Goal: Information Seeking & Learning: Get advice/opinions

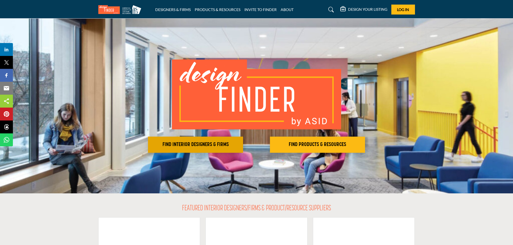
click at [194, 138] on button "FIND INTERIOR DESIGNERS & FIRMS" at bounding box center [195, 144] width 95 height 16
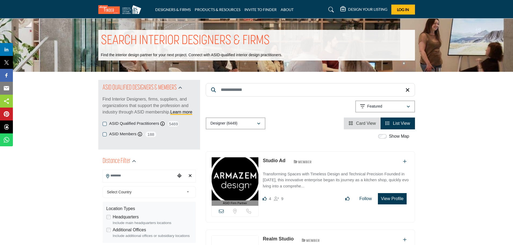
click at [153, 175] on input "Search Location" at bounding box center [139, 175] width 73 height 10
click at [138, 195] on span "Select Country" at bounding box center [145, 192] width 77 height 6
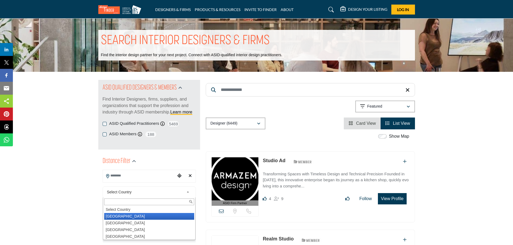
click at [135, 216] on li "United States" at bounding box center [149, 216] width 90 height 7
type input "***"
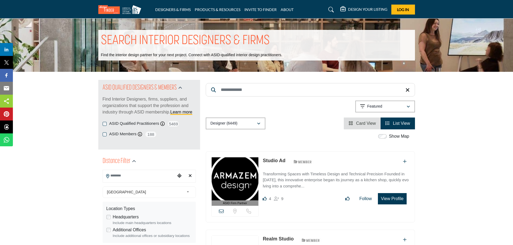
click at [124, 173] on input "Search Location" at bounding box center [139, 175] width 73 height 10
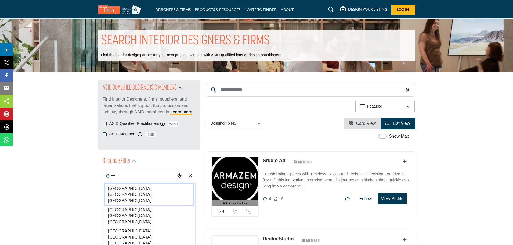
click at [125, 189] on li "Lodi, CA, USA" at bounding box center [149, 194] width 88 height 21
type input "**********"
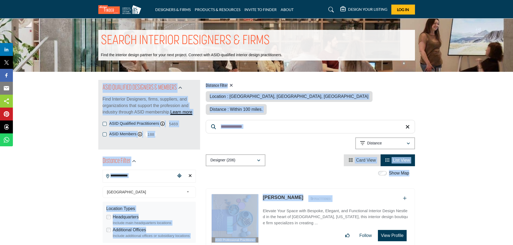
drag, startPoint x: 513, startPoint y: 20, endPoint x: 512, endPoint y: 170, distance: 149.7
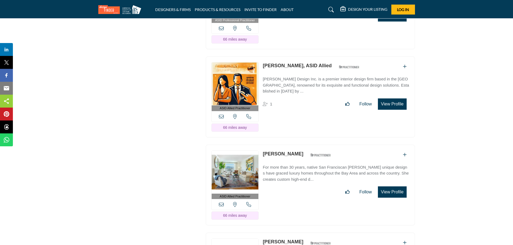
scroll to position [6989, 0]
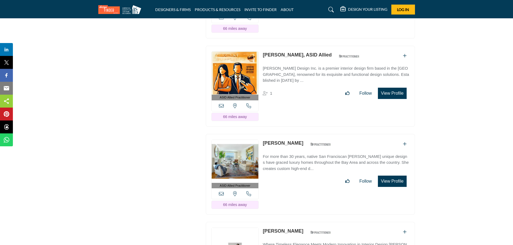
drag, startPoint x: 261, startPoint y: 196, endPoint x: 297, endPoint y: 196, distance: 35.7
copy link "Ellen Nystrom"
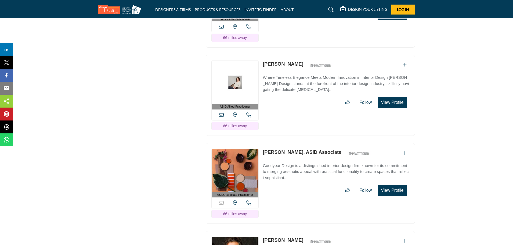
scroll to position [7219, 0]
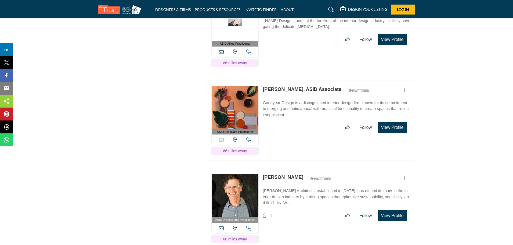
drag, startPoint x: 262, startPoint y: 54, endPoint x: 300, endPoint y: 54, distance: 38.2
click at [300, 80] on div "ASID Associate Practitioner ASID Associate Practitioners have a degree in any m…" at bounding box center [310, 120] width 209 height 81
copy link "Carrie Goodyear"
drag, startPoint x: 262, startPoint y: 155, endPoint x: 304, endPoint y: 157, distance: 42.0
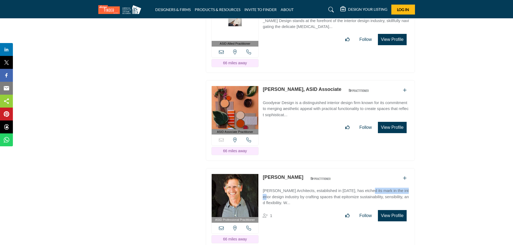
click at [304, 168] on div "ASID Professional Practitioner ASID Professional Practitioners have successfull…" at bounding box center [310, 208] width 209 height 81
copy p "Mark English Architects"
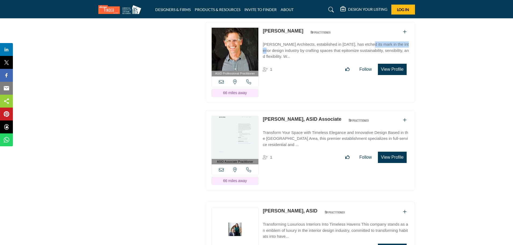
scroll to position [7376, 0]
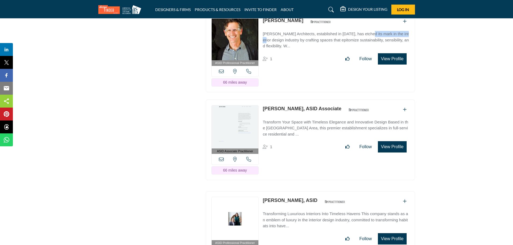
drag, startPoint x: 262, startPoint y: 71, endPoint x: 295, endPoint y: 74, distance: 32.6
click at [295, 99] on div "ASID Associate Practitioner ASID Associate Practitioners have a degree in any m…" at bounding box center [310, 139] width 209 height 81
copy link "Liling Lampell"
